Goal: Find contact information: Find contact information

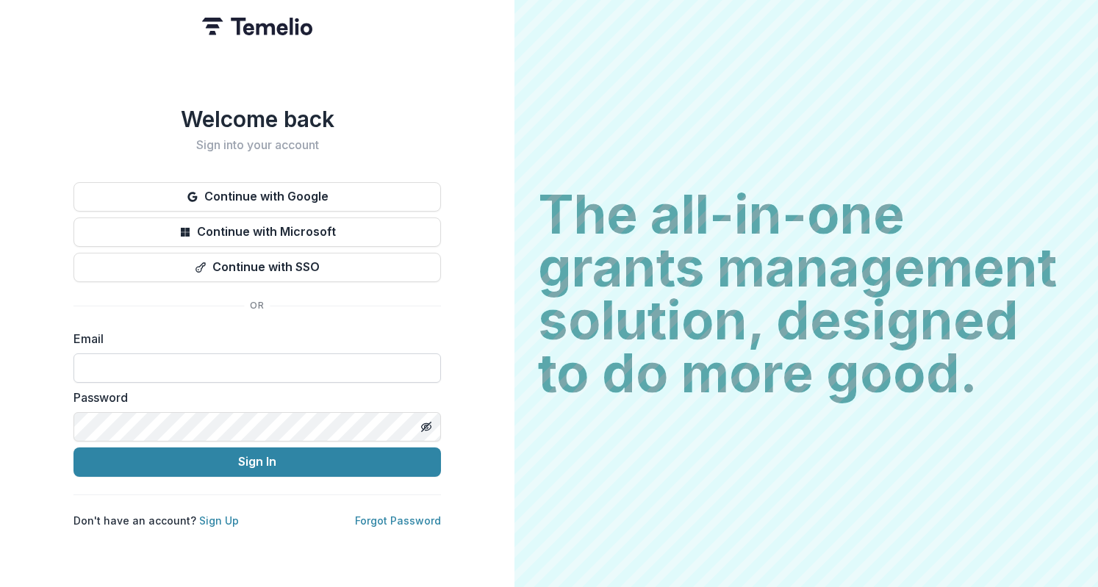
drag, startPoint x: 285, startPoint y: 368, endPoint x: 278, endPoint y: 360, distance: 10.9
click at [285, 368] on input at bounding box center [258, 368] width 368 height 29
type input "**********"
click at [74, 448] on button "Sign In" at bounding box center [258, 462] width 368 height 29
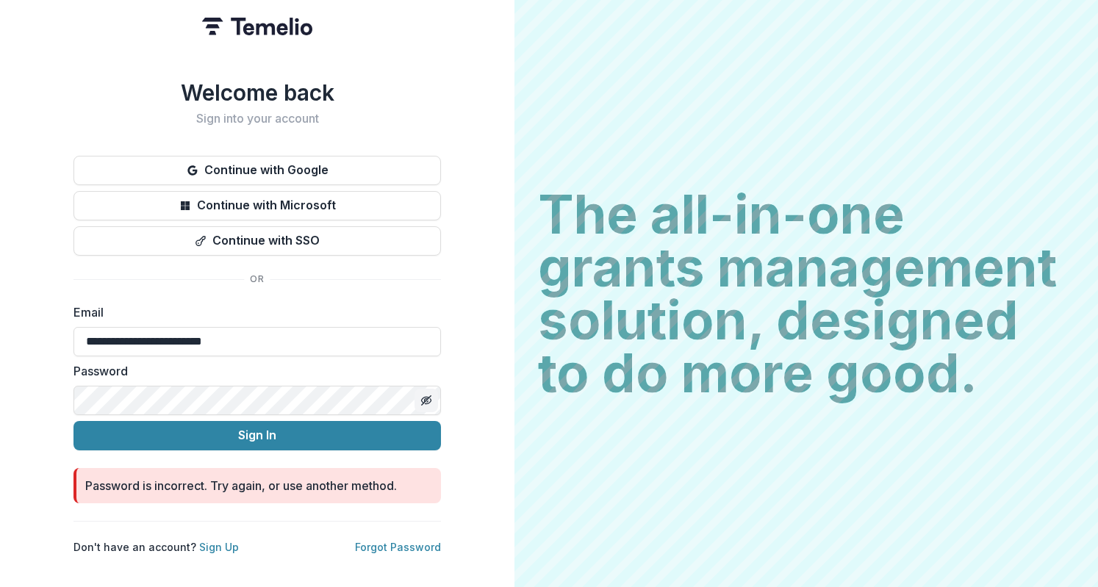
click at [422, 395] on icon "Toggle password visibility" at bounding box center [426, 401] width 12 height 12
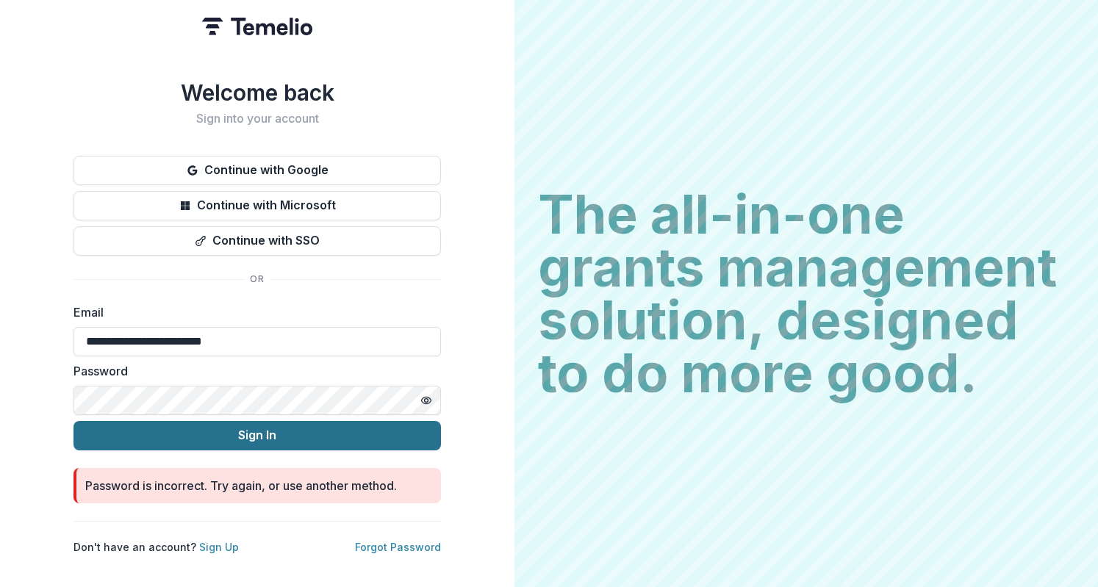
click at [362, 421] on button "Sign In" at bounding box center [258, 435] width 368 height 29
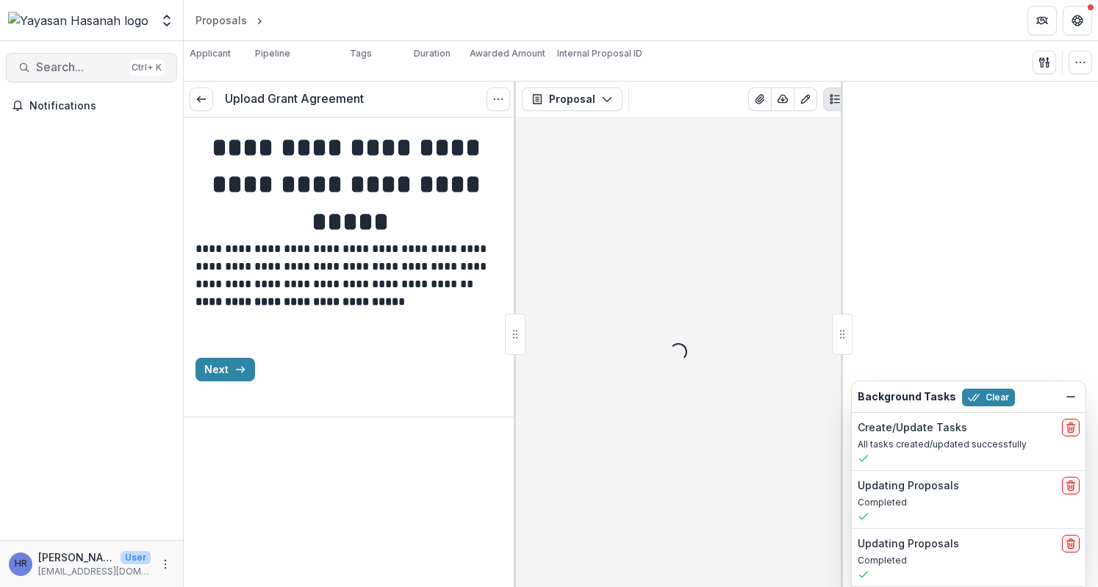
click at [57, 61] on span "Search..." at bounding box center [79, 67] width 87 height 14
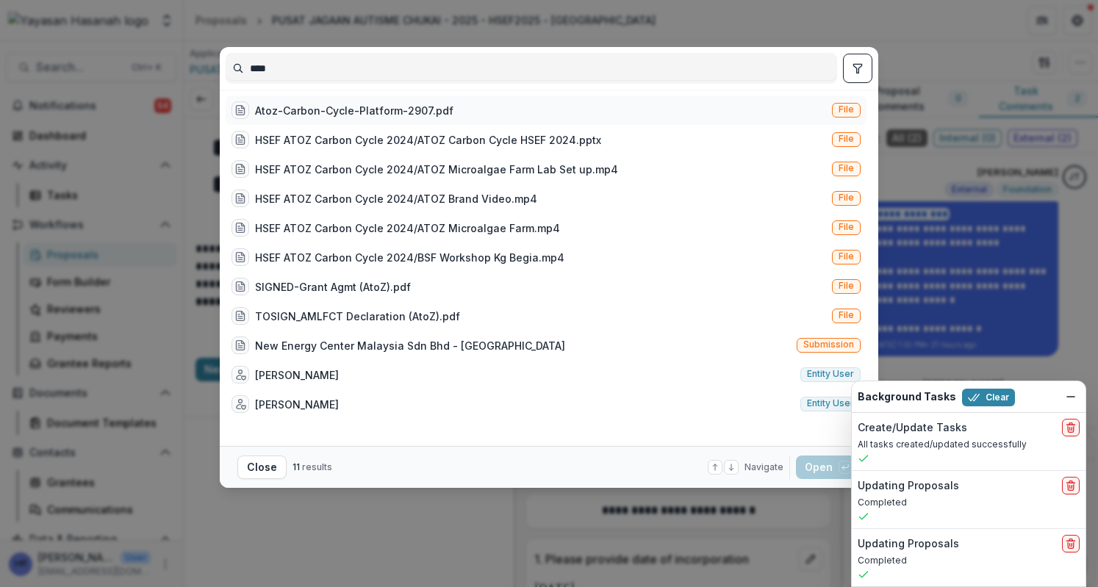
type input "****"
click at [606, 98] on div "Atoz-Carbon-Cycle-Platform-2907.pdf File" at bounding box center [546, 110] width 641 height 29
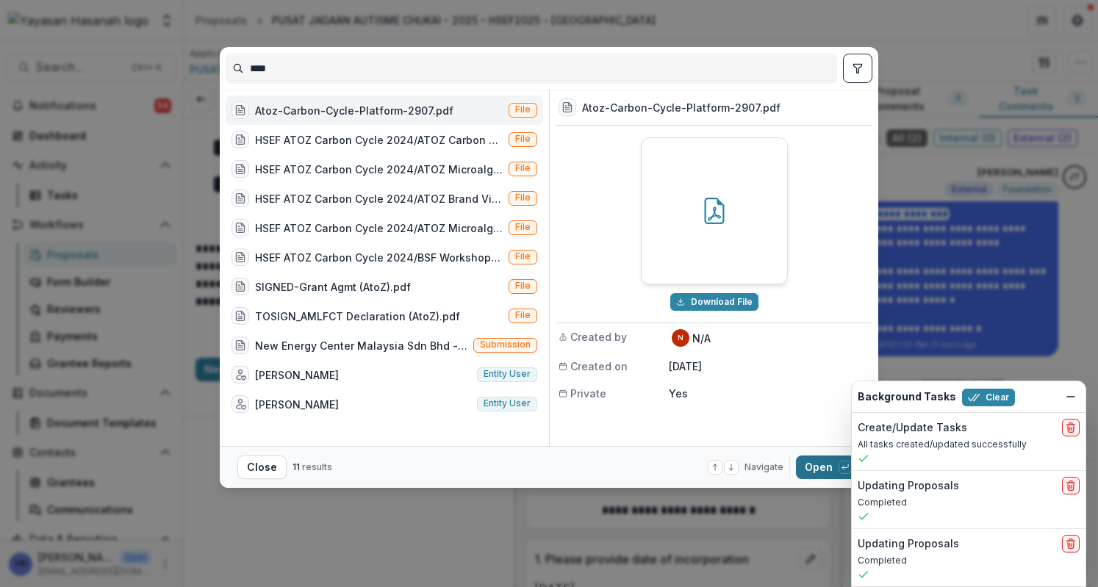
click at [813, 462] on button "Open with enter key" at bounding box center [828, 468] width 65 height 24
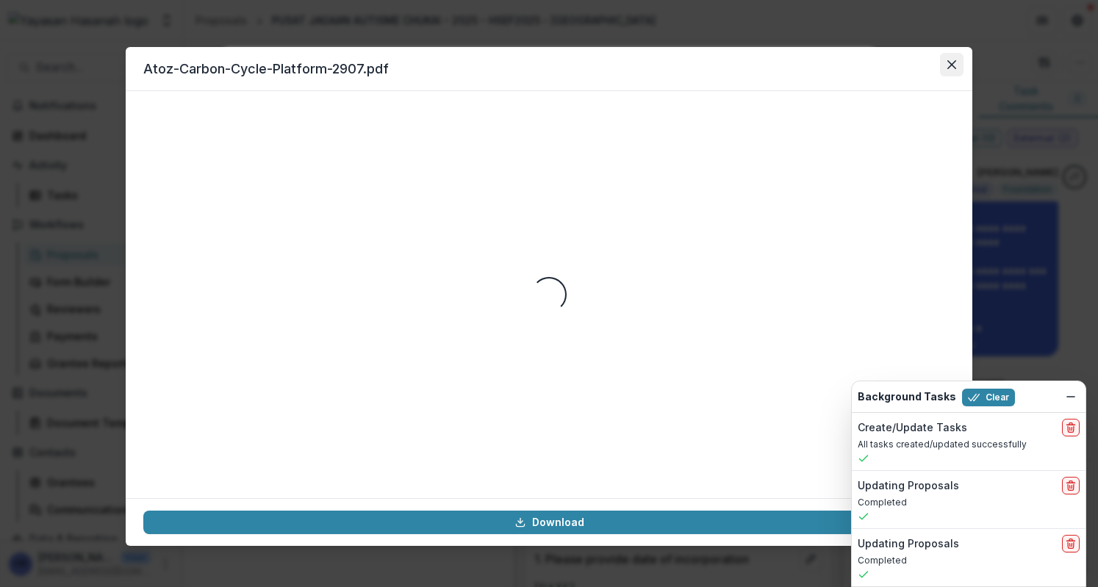
click at [950, 62] on icon "Close" at bounding box center [951, 64] width 9 height 9
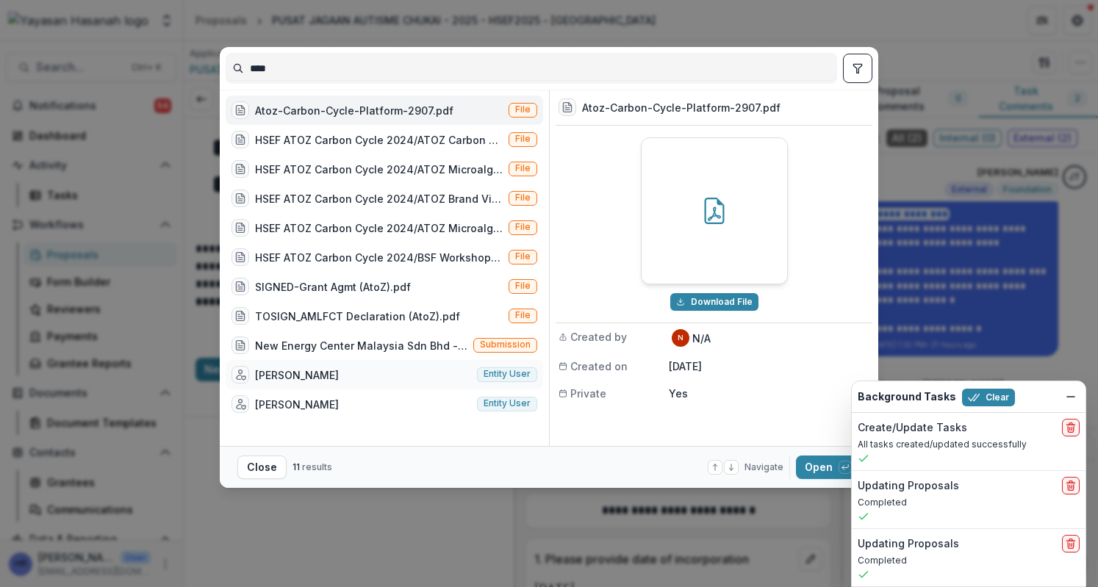
click at [395, 381] on div "[PERSON_NAME] Entity user" at bounding box center [385, 374] width 318 height 29
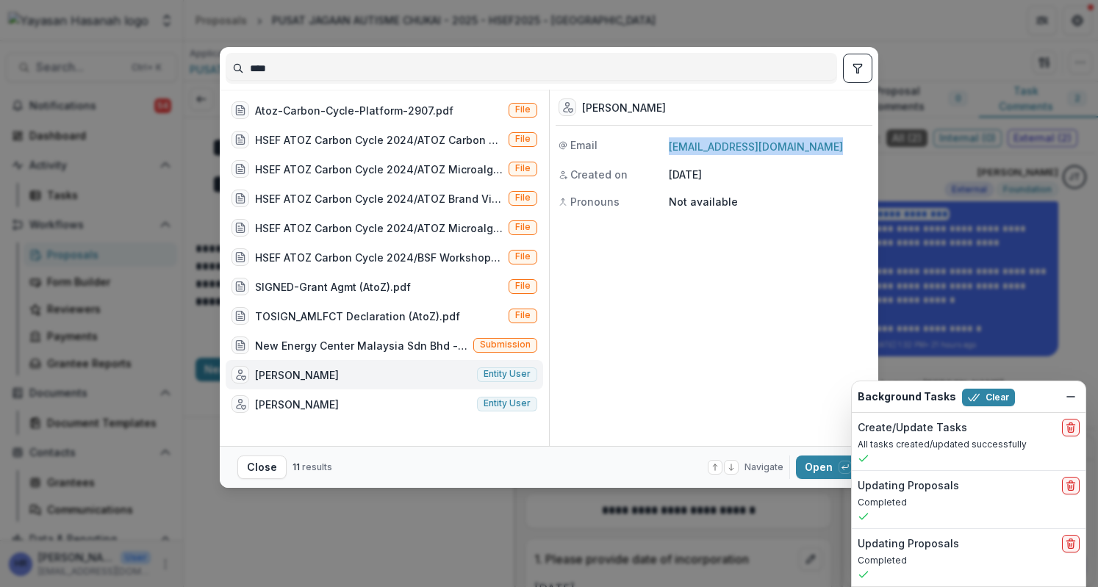
drag, startPoint x: 835, startPoint y: 146, endPoint x: 666, endPoint y: 145, distance: 169.1
click at [666, 145] on div "Email [EMAIL_ADDRESS][DOMAIN_NAME]" at bounding box center [714, 146] width 317 height 18
copy div "[EMAIL_ADDRESS][DOMAIN_NAME]"
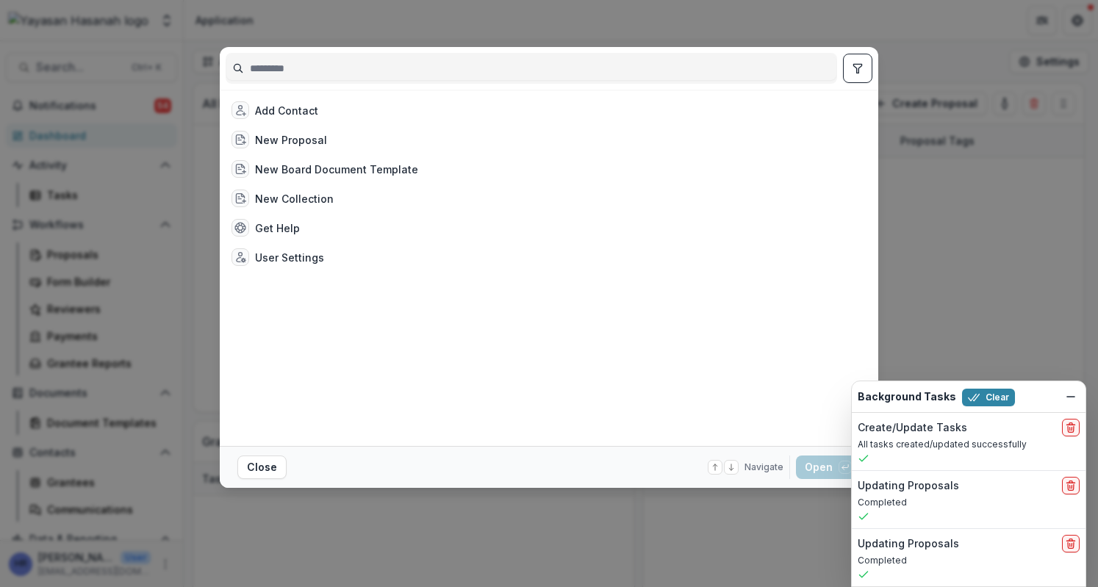
click at [317, 68] on input at bounding box center [531, 69] width 610 height 24
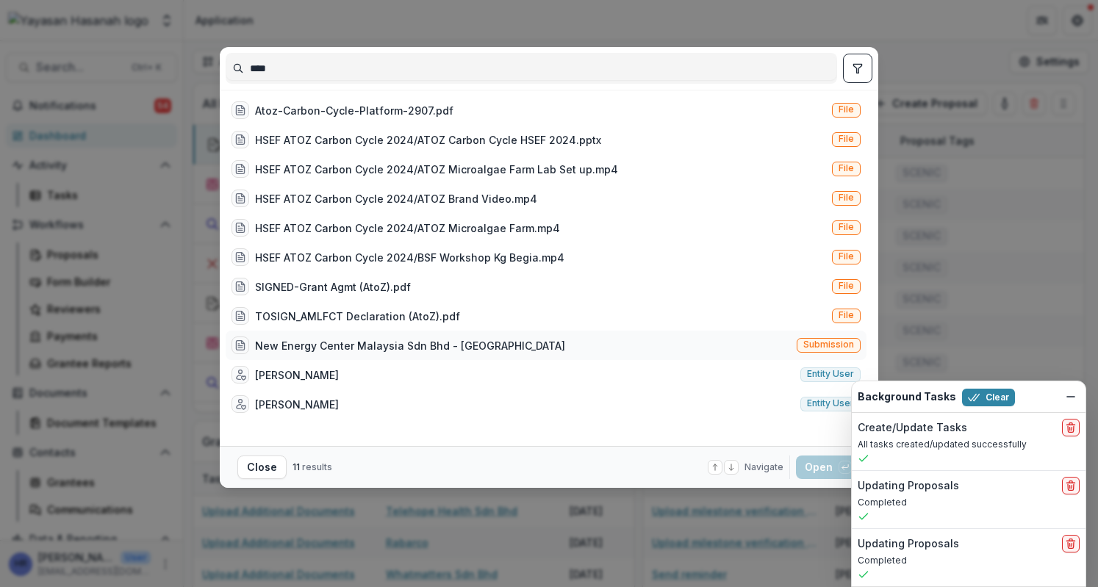
type input "****"
click at [570, 358] on div "New Energy Center Malaysia Sdn Bhd - AtoZ Submission" at bounding box center [546, 345] width 641 height 29
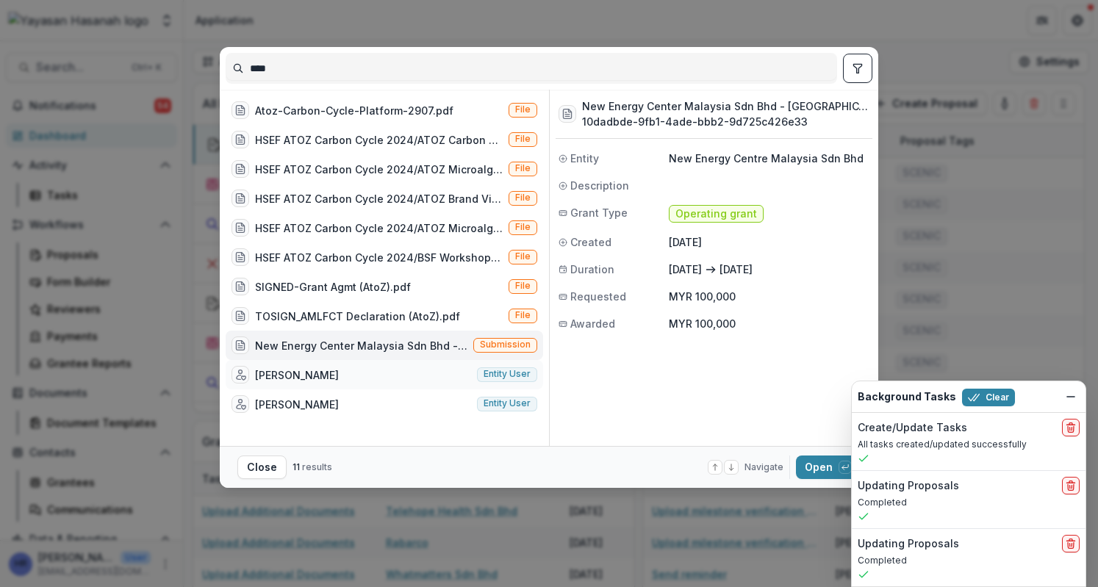
click at [360, 366] on div "[PERSON_NAME] Entity user" at bounding box center [385, 374] width 318 height 29
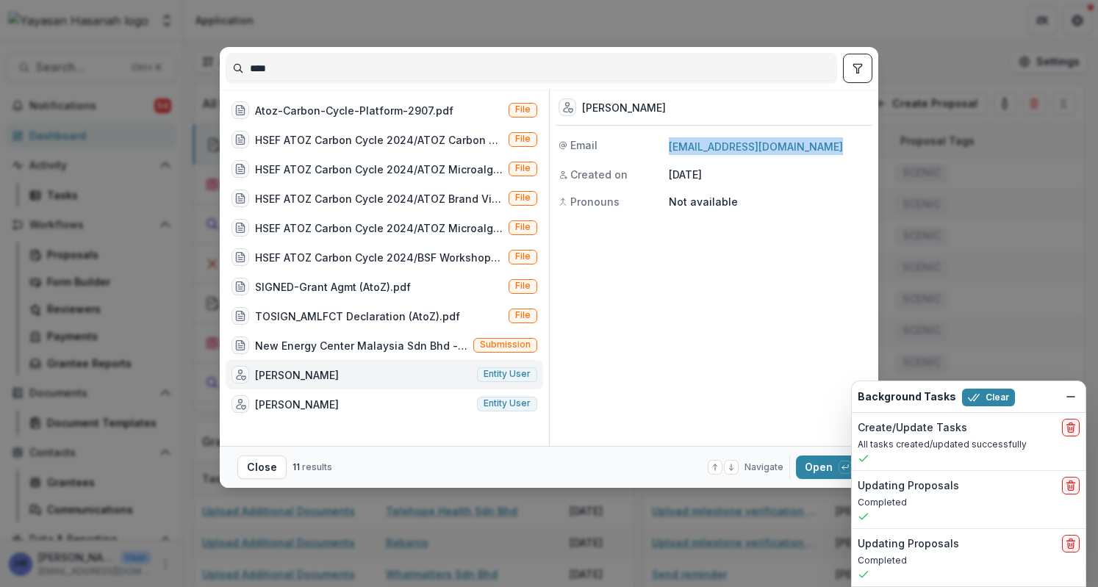
drag, startPoint x: 845, startPoint y: 142, endPoint x: 658, endPoint y: 143, distance: 187.4
click at [658, 143] on div "Email [EMAIL_ADDRESS][DOMAIN_NAME]" at bounding box center [714, 146] width 317 height 18
copy div "[EMAIL_ADDRESS][DOMAIN_NAME]"
